Goal: Task Accomplishment & Management: Complete application form

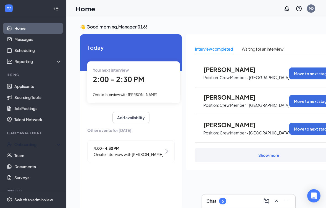
click at [42, 140] on div "Onboarding" at bounding box center [33, 144] width 66 height 11
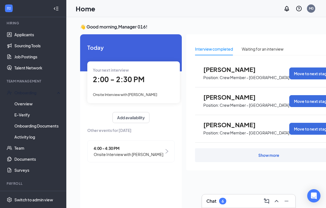
scroll to position [51, 0]
click at [33, 158] on link "Documents" at bounding box center [37, 159] width 47 height 11
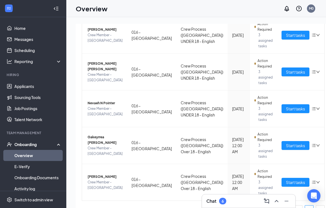
scroll to position [156, 0]
click at [286, 184] on span "Start tasks" at bounding box center [295, 182] width 19 height 6
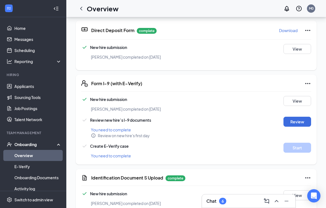
scroll to position [63, 0]
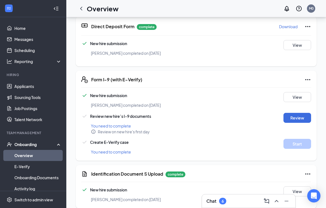
click at [309, 77] on icon "Ellipses" at bounding box center [308, 79] width 7 height 7
click at [196, 97] on div "New hire submission" at bounding box center [177, 95] width 192 height 7
click at [309, 74] on div "Form I-9 (with E-Verify) New hire submission shamarrea walker completed on Aug …" at bounding box center [196, 116] width 241 height 90
click at [313, 76] on div "Form I-9 (with E-Verify) New hire submission shamarrea walker completed on Aug …" at bounding box center [196, 116] width 241 height 90
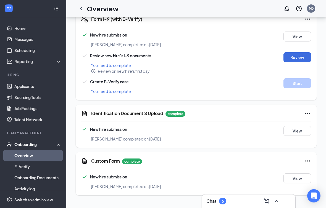
scroll to position [124, 0]
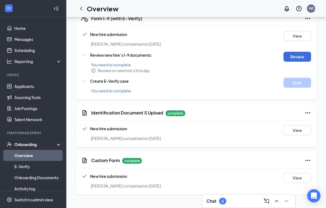
click at [305, 112] on icon "Ellipses" at bounding box center [308, 112] width 7 height 7
click at [301, 124] on span "Restart" at bounding box center [296, 124] width 13 height 6
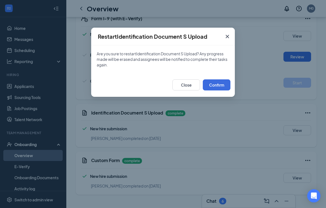
click at [222, 85] on button "Confirm" at bounding box center [217, 84] width 28 height 11
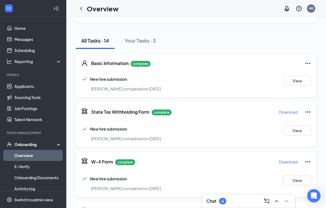
scroll to position [0, 0]
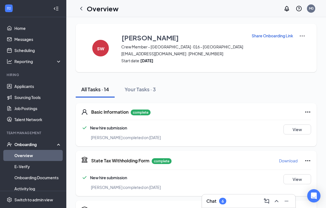
click at [300, 35] on img at bounding box center [302, 36] width 7 height 7
click at [305, 35] on img at bounding box center [302, 36] width 7 height 7
click at [272, 36] on p "Share Onboarding Link" at bounding box center [272, 36] width 41 height 6
type textarea "Hi shamarrea, This is a gentle reminder to complete your onboarding before your…"
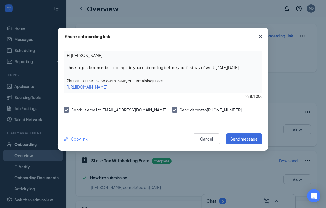
click at [86, 138] on div "Copy link" at bounding box center [76, 139] width 24 height 6
click at [87, 138] on div "Copy link" at bounding box center [76, 139] width 24 height 6
click at [80, 139] on div "Copy link" at bounding box center [76, 139] width 24 height 6
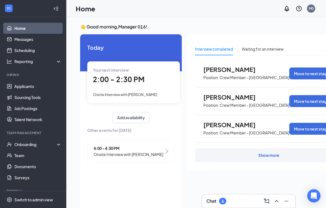
click at [39, 142] on div "Onboarding" at bounding box center [35, 144] width 43 height 6
click at [27, 155] on link "Overview" at bounding box center [37, 155] width 47 height 11
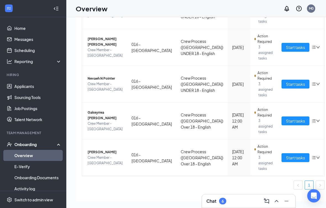
scroll to position [30, 0]
click at [282, 155] on button "Start tasks" at bounding box center [296, 157] width 28 height 9
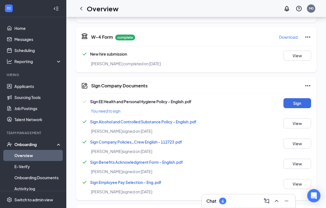
scroll to position [38, 0]
click at [301, 102] on button "Sign" at bounding box center [298, 103] width 28 height 10
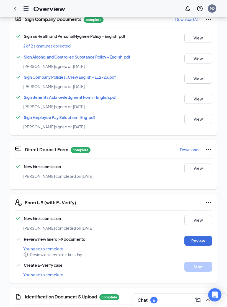
scroll to position [135, 0]
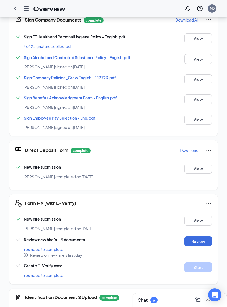
click at [203, 208] on button "Review" at bounding box center [198, 242] width 28 height 10
type input "[DATE]"
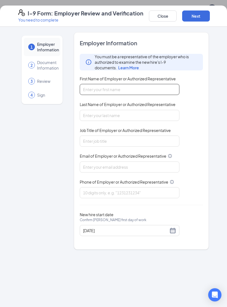
click at [101, 92] on input "First Name of Employer or Authorized Representative" at bounding box center [129, 89] width 99 height 11
type input "Roz"
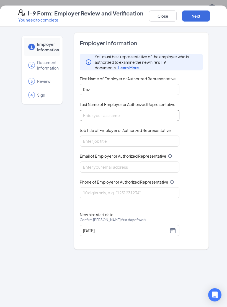
click at [102, 111] on input "Last Name of Employer or Authorized Representative" at bounding box center [129, 115] width 99 height 11
type input "[PERSON_NAME]"
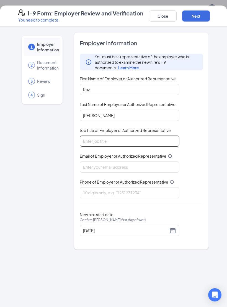
click at [106, 138] on input "Job Title of Employer or Authorized Representative" at bounding box center [129, 141] width 99 height 11
type input "Unit director"
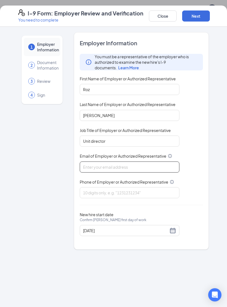
click at [100, 162] on input "Email of Employer or Authorized Representative" at bounding box center [129, 167] width 99 height 11
type input "[EMAIL_ADDRESS][DOMAIN_NAME]"
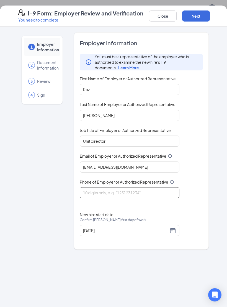
click at [108, 187] on input "Phone of Employer or Authorized Representative" at bounding box center [129, 192] width 99 height 11
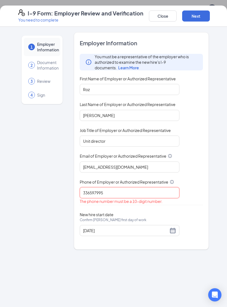
type input "3365979957"
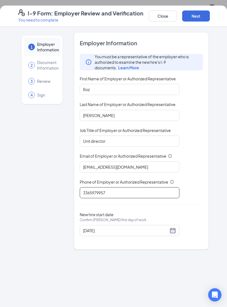
scroll to position [59, 0]
click at [202, 18] on button "Next" at bounding box center [196, 16] width 28 height 11
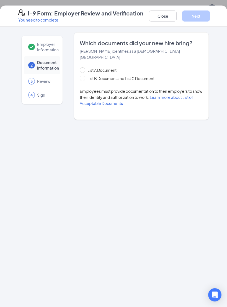
click at [80, 76] on span at bounding box center [83, 79] width 6 height 6
click at [80, 76] on input "List B Document and List C Document" at bounding box center [82, 78] width 4 height 4
radio input "true"
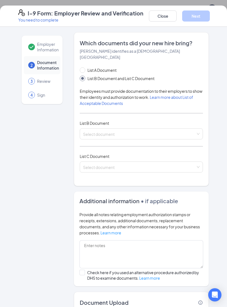
click at [133, 129] on input "search" at bounding box center [139, 133] width 112 height 8
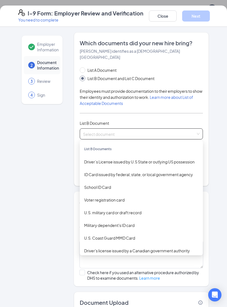
click at [129, 172] on div "ID Card issued by federal, state, or local government agency" at bounding box center [141, 175] width 114 height 6
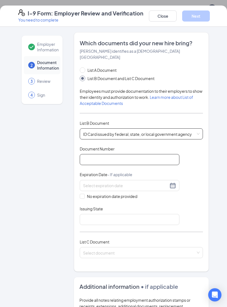
click at [99, 154] on input "Document Number" at bounding box center [129, 159] width 99 height 11
type input "000046938708"
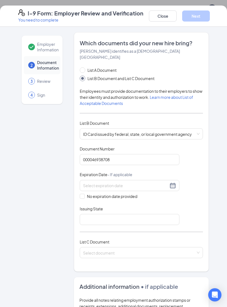
click at [171, 183] on div at bounding box center [129, 185] width 99 height 11
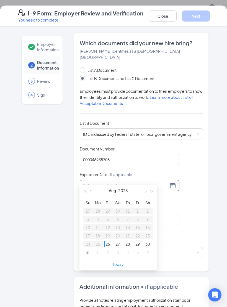
click at [154, 194] on button "button" at bounding box center [151, 190] width 6 height 11
click at [153, 195] on button "button" at bounding box center [151, 190] width 6 height 11
click at [151, 195] on button "button" at bounding box center [151, 190] width 6 height 11
click at [93, 190] on button "button" at bounding box center [91, 190] width 6 height 11
click at [142, 194] on button "button" at bounding box center [145, 190] width 6 height 11
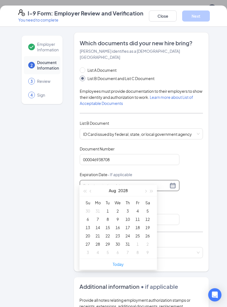
click at [138, 194] on div "[DATE]" at bounding box center [118, 190] width 48 height 11
click at [93, 192] on button "button" at bounding box center [91, 190] width 6 height 11
click at [95, 194] on div "[DATE]" at bounding box center [118, 190] width 48 height 11
click at [93, 192] on button "button" at bounding box center [91, 190] width 6 height 11
click at [95, 194] on div "[DATE]" at bounding box center [118, 190] width 48 height 11
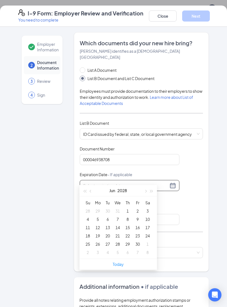
click at [97, 195] on div "[DATE]" at bounding box center [118, 190] width 48 height 11
click at [90, 196] on button "button" at bounding box center [91, 190] width 6 height 11
click at [93, 198] on div "Su Mo Tu We Th Fr Sa 30 1 2 3 4 5 6 7 8 9 10 11 12 13 14 15 16 17 18 19 20 21 2…" at bounding box center [117, 227] width 77 height 62
click at [93, 195] on button "button" at bounding box center [91, 190] width 6 height 11
click at [93, 191] on button "button" at bounding box center [91, 190] width 6 height 11
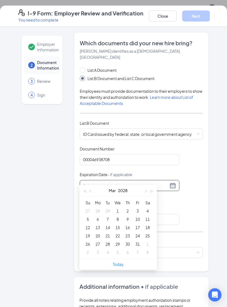
click at [93, 196] on button "button" at bounding box center [91, 190] width 6 height 11
click at [92, 195] on button "button" at bounding box center [91, 190] width 6 height 11
type input "[DATE]"
click at [146, 208] on div "1" at bounding box center [147, 211] width 7 height 7
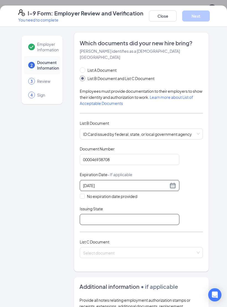
click at [98, 208] on input "Issuing State" at bounding box center [129, 219] width 99 height 11
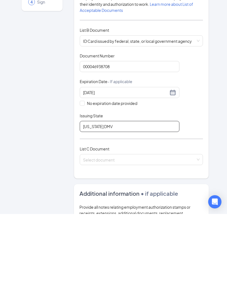
type input "[US_STATE] DMV"
click at [104, 208] on input "search" at bounding box center [139, 252] width 112 height 8
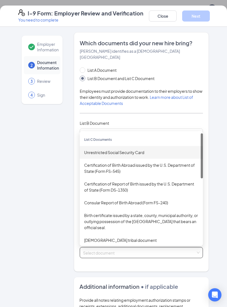
click at [120, 150] on div "Unrestricted Social Security Card" at bounding box center [141, 153] width 114 height 6
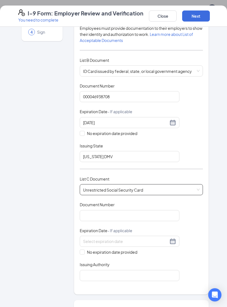
scroll to position [63, 0]
click at [95, 208] on input "Document Number" at bounding box center [129, 215] width 99 height 11
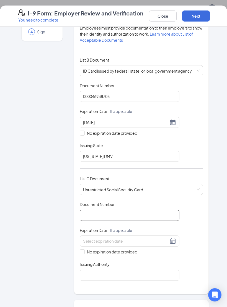
scroll to position [172, 0]
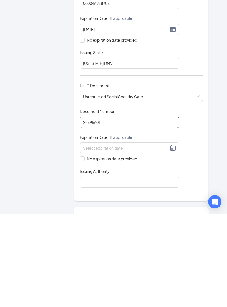
type input "228956011"
click at [83, 208] on input "No expiration date provided" at bounding box center [82, 252] width 4 height 4
checkbox input "true"
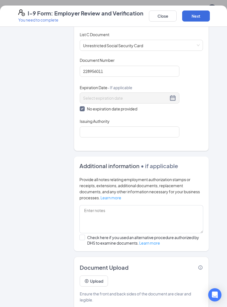
scroll to position [207, 0]
click at [97, 208] on button "Upload" at bounding box center [94, 281] width 28 height 11
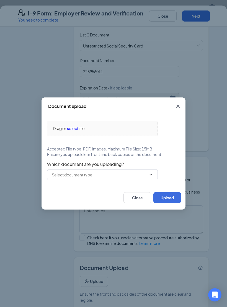
click at [151, 178] on span at bounding box center [102, 174] width 111 height 11
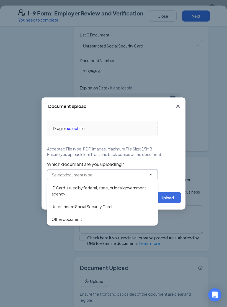
click at [101, 188] on div "ID Card issued by federal, state, or local government agency" at bounding box center [102, 191] width 102 height 12
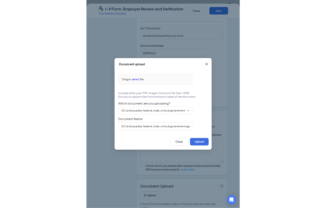
scroll to position [306, 0]
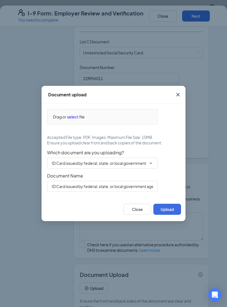
click at [81, 120] on span "file" at bounding box center [82, 117] width 6 height 6
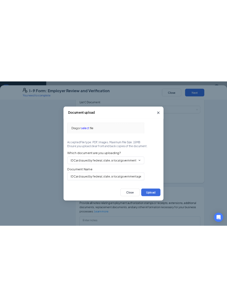
scroll to position [188, 0]
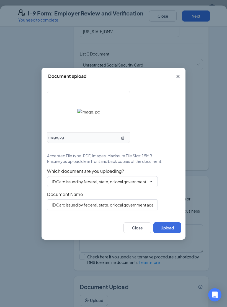
click at [152, 184] on icon "ChevronDown" at bounding box center [150, 182] width 4 height 4
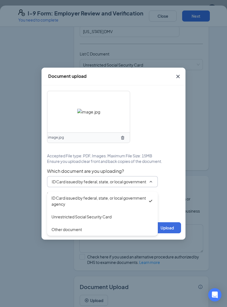
click at [93, 208] on div "Unrestricted Social Security Card" at bounding box center [81, 217] width 60 height 6
type input "Unrestricted Social Security Card"
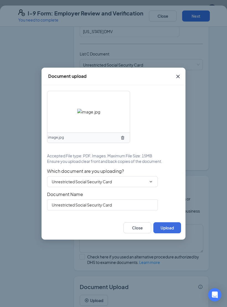
click at [168, 208] on button "Upload" at bounding box center [167, 227] width 28 height 11
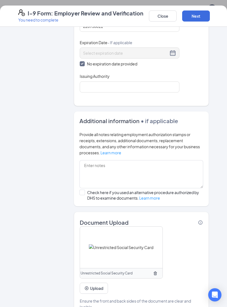
scroll to position [312, 0]
click at [101, 208] on button "Upload" at bounding box center [94, 288] width 28 height 11
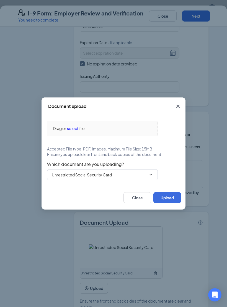
click at [173, 203] on button "Upload" at bounding box center [167, 197] width 28 height 11
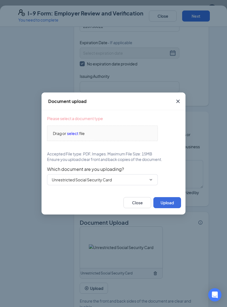
click at [82, 137] on span "file" at bounding box center [82, 133] width 6 height 6
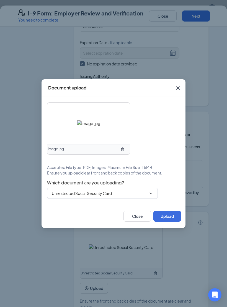
click at [170, 208] on button "Upload" at bounding box center [167, 216] width 28 height 11
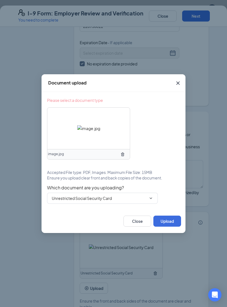
click at [169, 208] on button "Upload" at bounding box center [167, 221] width 28 height 11
click at [168, 208] on button "Upload" at bounding box center [167, 221] width 28 height 11
click at [182, 88] on span "Close" at bounding box center [177, 83] width 15 height 15
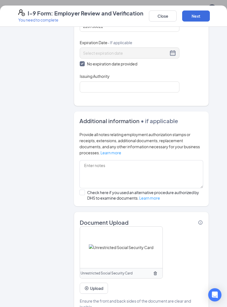
click at [95, 208] on button "Upload" at bounding box center [94, 288] width 28 height 11
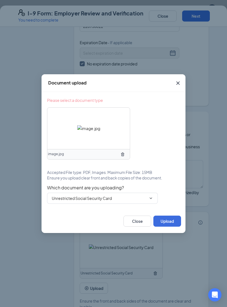
click at [171, 208] on button "Upload" at bounding box center [167, 221] width 28 height 11
click at [167, 208] on button "Upload" at bounding box center [167, 221] width 28 height 11
click at [161, 208] on button "Upload" at bounding box center [167, 221] width 28 height 11
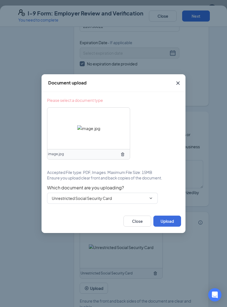
click at [165, 208] on button "Upload" at bounding box center [167, 221] width 28 height 11
click at [174, 208] on button "Upload" at bounding box center [167, 221] width 28 height 11
click at [175, 208] on div "Close Upload" at bounding box center [113, 221] width 144 height 24
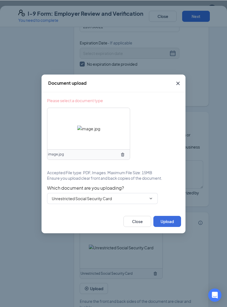
click at [175, 91] on span "Close" at bounding box center [177, 83] width 15 height 15
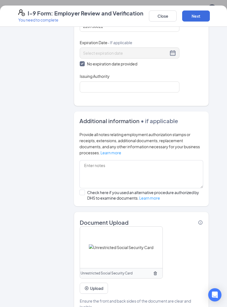
click at [96, 208] on button "Upload" at bounding box center [94, 288] width 28 height 11
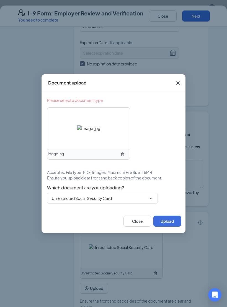
scroll to position [311, 0]
click at [169, 208] on button "Upload" at bounding box center [167, 221] width 28 height 11
click at [177, 84] on icon "Cross" at bounding box center [177, 83] width 7 height 7
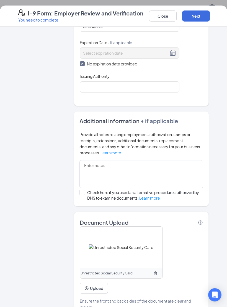
click at [97, 208] on button "Upload" at bounding box center [94, 288] width 28 height 11
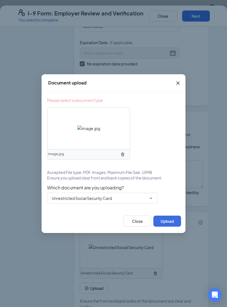
click at [179, 86] on icon "Cross" at bounding box center [177, 83] width 7 height 7
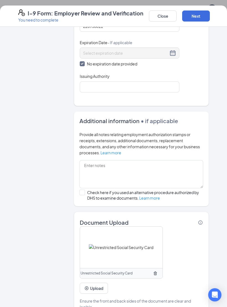
click at [125, 208] on span "Unrestricted Social Security Card" at bounding box center [106, 273] width 52 height 5
click at [159, 208] on button "button" at bounding box center [155, 273] width 9 height 9
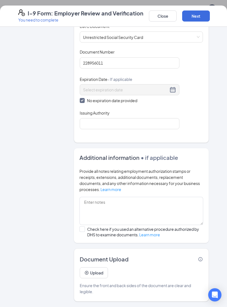
scroll to position [200, 0]
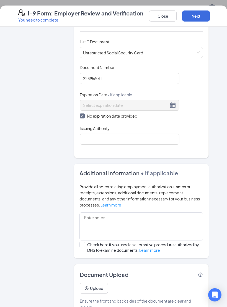
click at [102, 208] on button "Upload" at bounding box center [94, 288] width 28 height 11
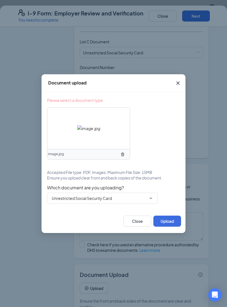
click at [181, 84] on span "Close" at bounding box center [177, 83] width 15 height 15
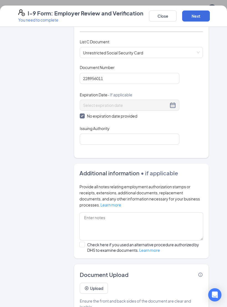
click at [200, 18] on button "Next" at bounding box center [196, 16] width 28 height 11
click at [115, 134] on input "Issuing Authority" at bounding box center [129, 139] width 99 height 11
type input "Social security administration"
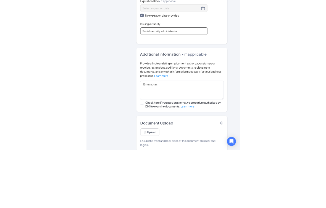
scroll to position [189, 0]
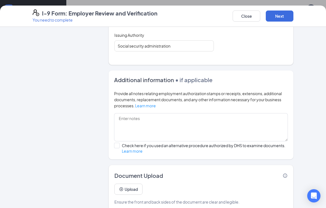
click at [285, 18] on button "Next" at bounding box center [280, 16] width 28 height 11
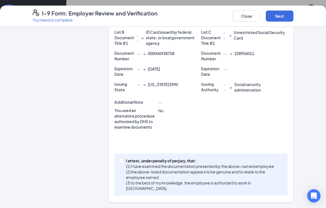
scroll to position [146, 0]
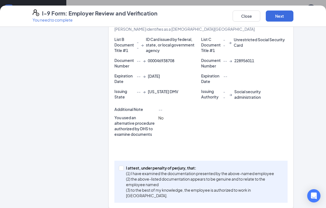
click at [123, 167] on input "I attest, under penalty of [PERSON_NAME], that: (1) I have examined the documen…" at bounding box center [121, 168] width 4 height 4
checkbox input "true"
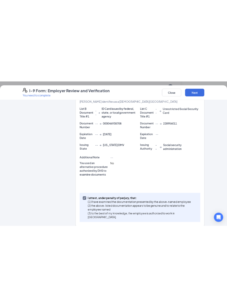
scroll to position [84, 0]
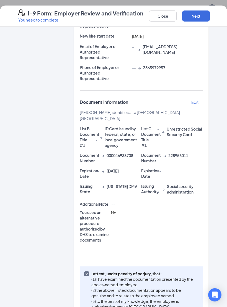
click at [198, 17] on button "Next" at bounding box center [196, 16] width 28 height 11
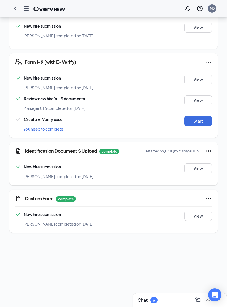
scroll to position [307, 0]
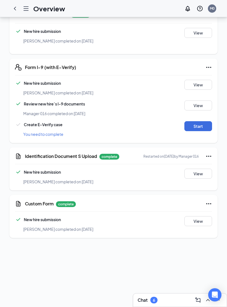
click at [200, 121] on button "Start" at bounding box center [198, 126] width 28 height 10
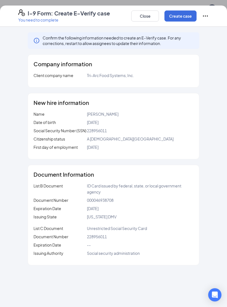
click at [183, 16] on button "Create case" at bounding box center [180, 16] width 32 height 11
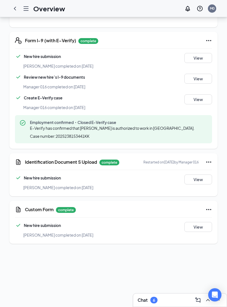
scroll to position [107, 0]
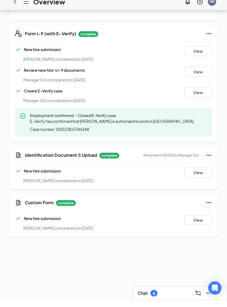
scroll to position [181, 0]
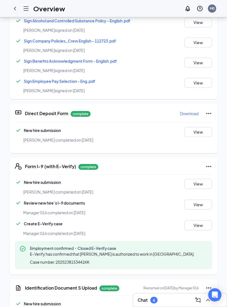
click at [25, 1] on div "Overview M0" at bounding box center [113, 8] width 227 height 17
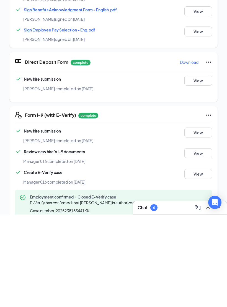
scroll to position [0, 0]
